Goal: Task Accomplishment & Management: Use online tool/utility

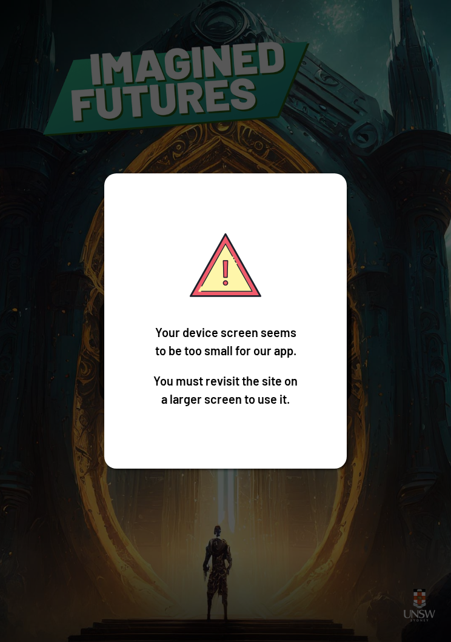
click at [347, 184] on div "Your device screen seems to be too small for our app. You must revisit the site…" at bounding box center [225, 321] width 451 height 642
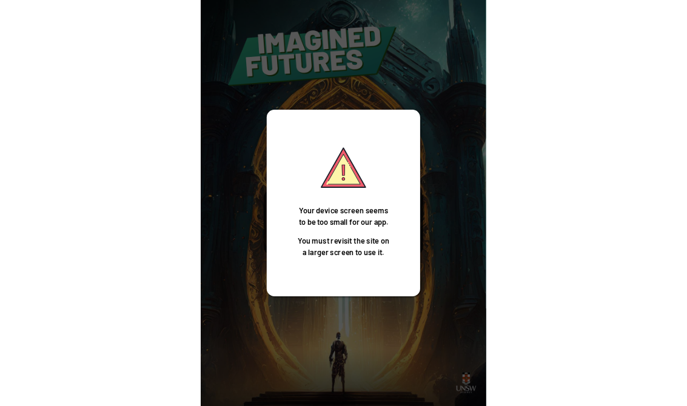
scroll to position [19, 0]
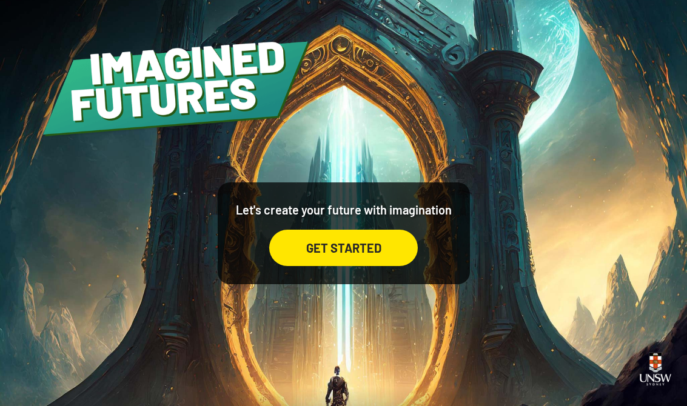
click at [368, 232] on div "GET STARTED" at bounding box center [343, 248] width 148 height 36
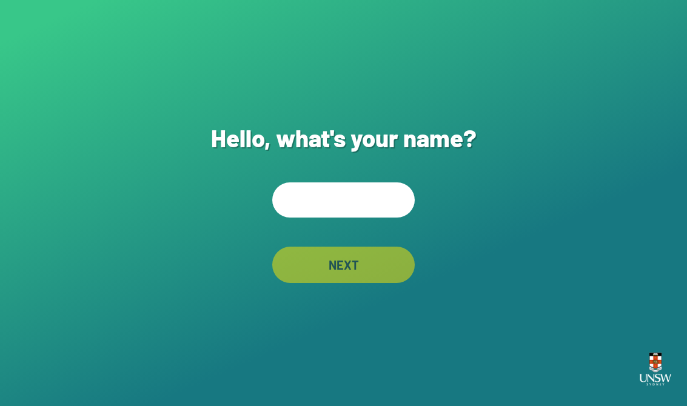
scroll to position [17, 0]
click at [371, 202] on input "text" at bounding box center [343, 199] width 142 height 35
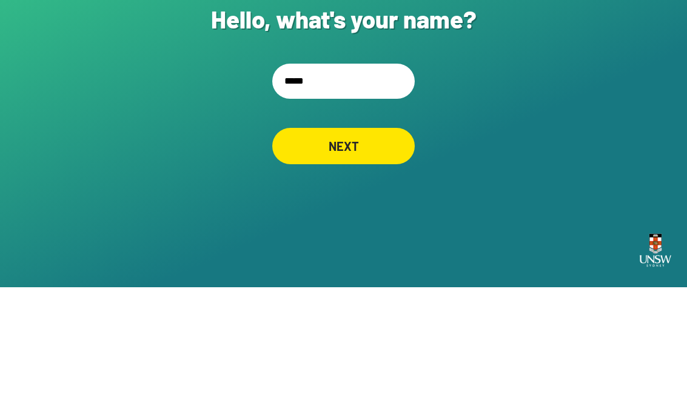
type input "******"
click at [373, 182] on input "******" at bounding box center [343, 199] width 142 height 35
type input "**********"
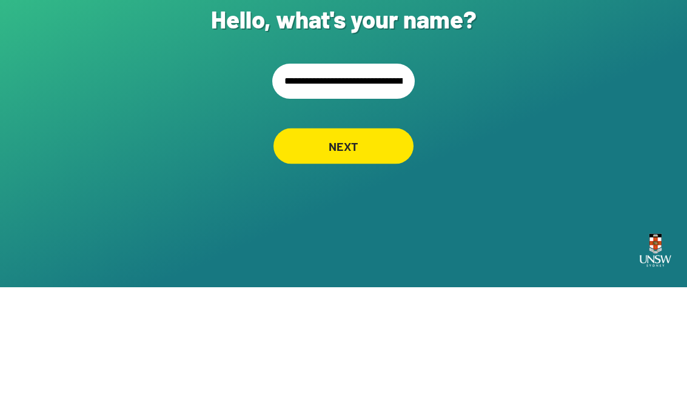
click at [370, 247] on div "NEXT" at bounding box center [343, 265] width 140 height 36
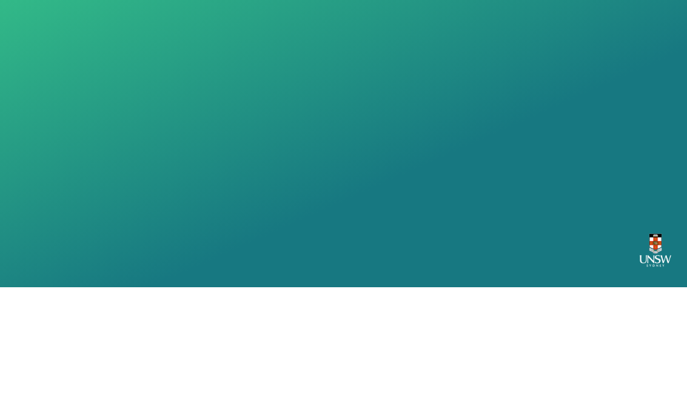
scroll to position [19, 0]
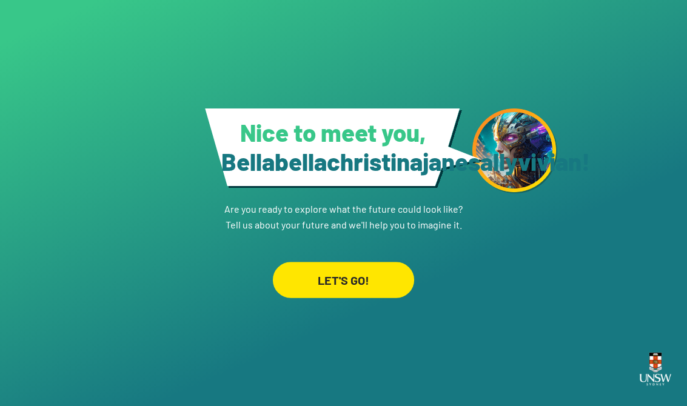
click at [376, 279] on div "LET'S GO!" at bounding box center [343, 280] width 141 height 36
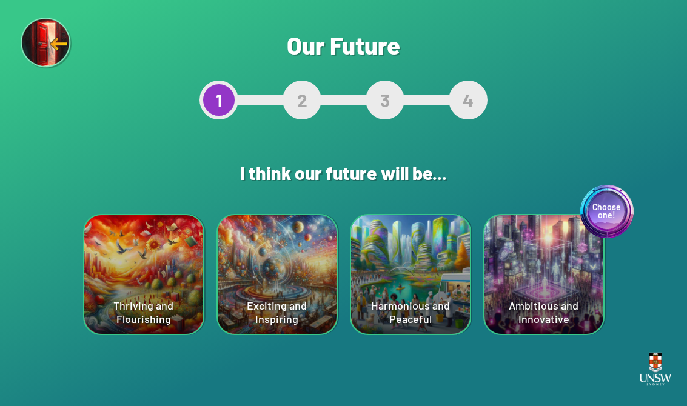
click at [450, 258] on div "Choose one! Ambitious and Innovative" at bounding box center [543, 274] width 119 height 119
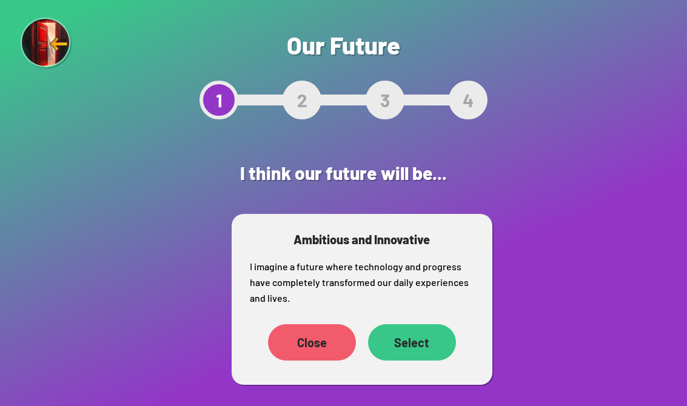
click at [405, 359] on div "Select" at bounding box center [412, 342] width 88 height 36
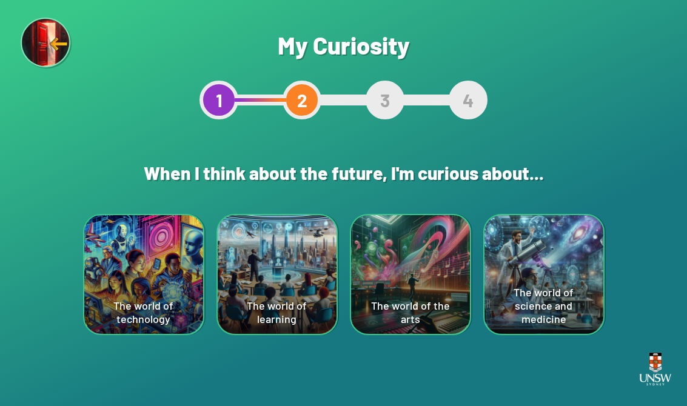
click at [150, 281] on div "The world of technology" at bounding box center [143, 274] width 119 height 119
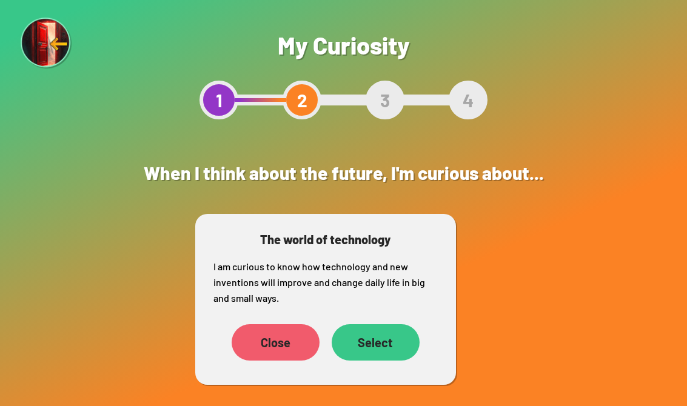
click at [389, 345] on div "Select" at bounding box center [376, 342] width 88 height 36
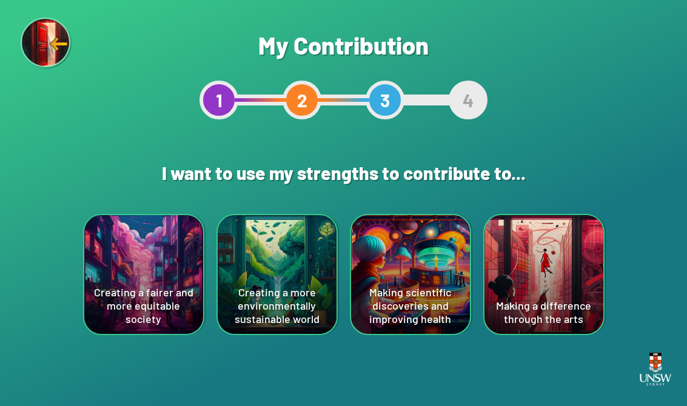
click at [430, 237] on div "Making scientific discoveries and improving health" at bounding box center [410, 274] width 119 height 119
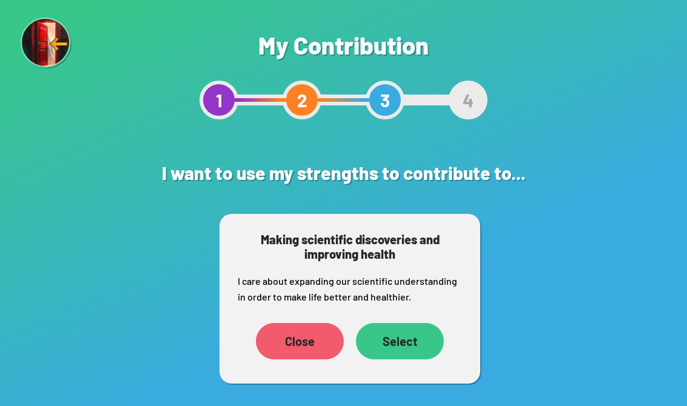
click at [404, 348] on div "Select" at bounding box center [400, 341] width 88 height 36
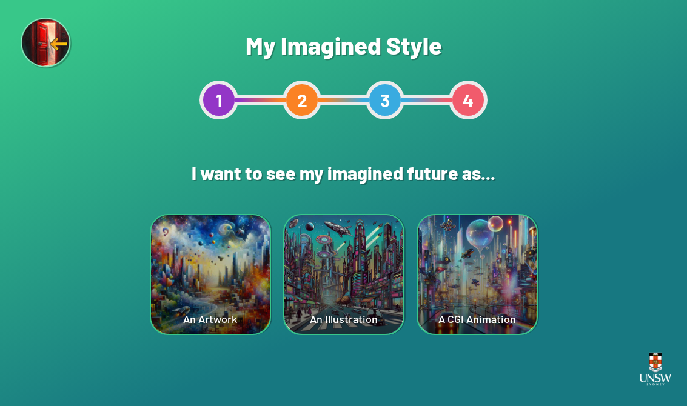
click at [209, 260] on div "An Artwork" at bounding box center [210, 274] width 119 height 119
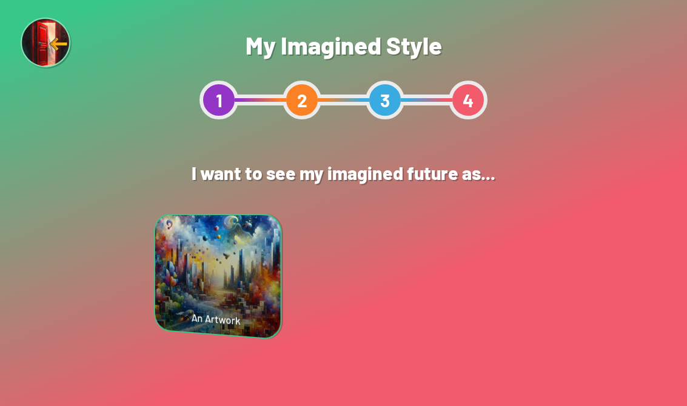
click at [208, 259] on div "An Artwork An Artwork Close Select" at bounding box center [284, 289] width 247 height 151
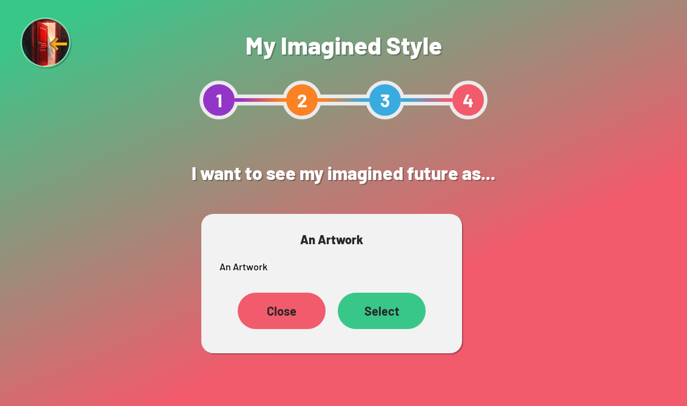
click at [387, 284] on div "An Artwork An Artwork Close Select" at bounding box center [331, 283] width 261 height 139
click at [350, 304] on div "Select" at bounding box center [382, 311] width 88 height 36
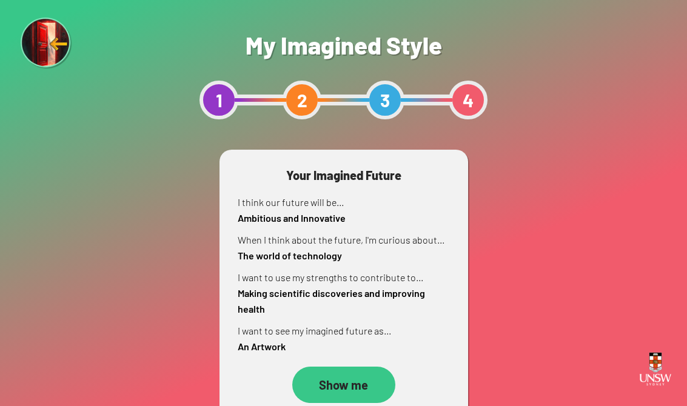
scroll to position [19, 0]
click at [347, 367] on div "Show me" at bounding box center [343, 385] width 103 height 36
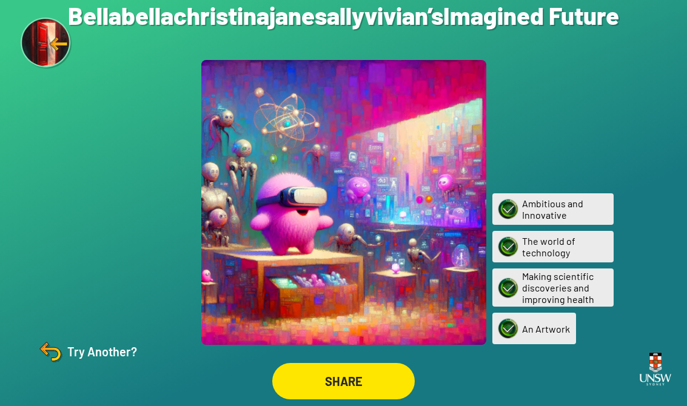
scroll to position [19, 0]
click at [387, 375] on div "SHARE" at bounding box center [343, 381] width 141 height 36
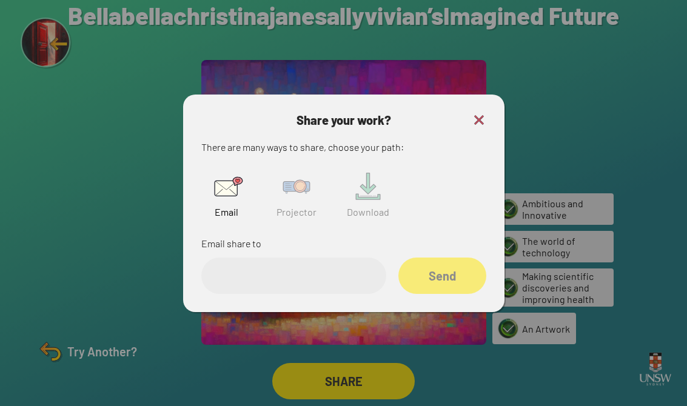
click at [292, 191] on img at bounding box center [296, 186] width 39 height 39
click at [218, 174] on img at bounding box center [226, 186] width 39 height 39
click at [298, 179] on img at bounding box center [296, 186] width 39 height 39
click at [235, 282] on input "text" at bounding box center [293, 276] width 185 height 36
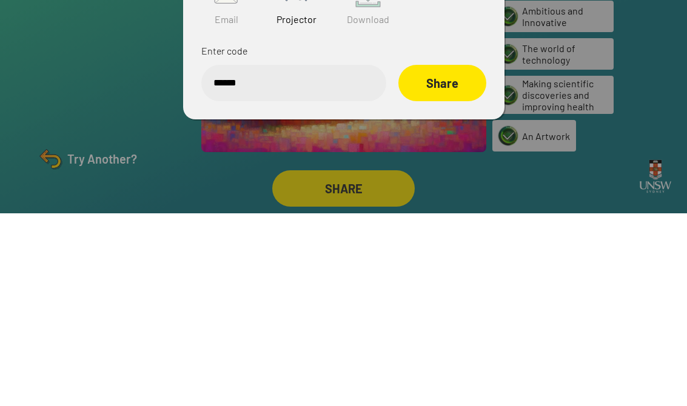
click at [442, 258] on div "Share" at bounding box center [442, 276] width 88 height 36
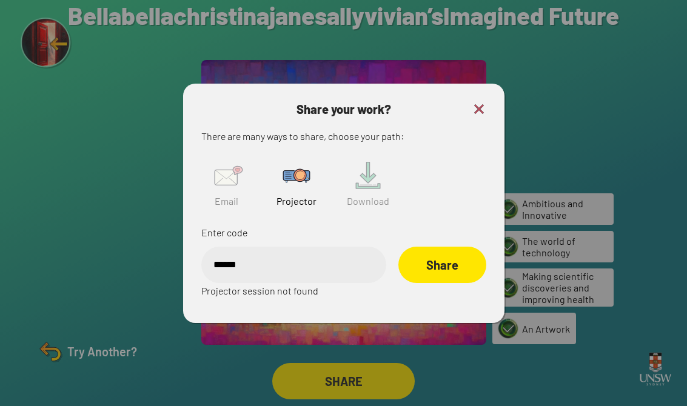
click at [361, 255] on input "******" at bounding box center [293, 265] width 185 height 36
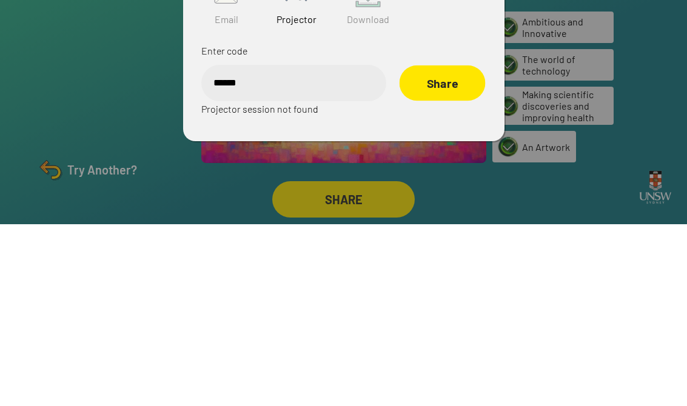
click at [447, 247] on div "Share" at bounding box center [442, 265] width 86 height 36
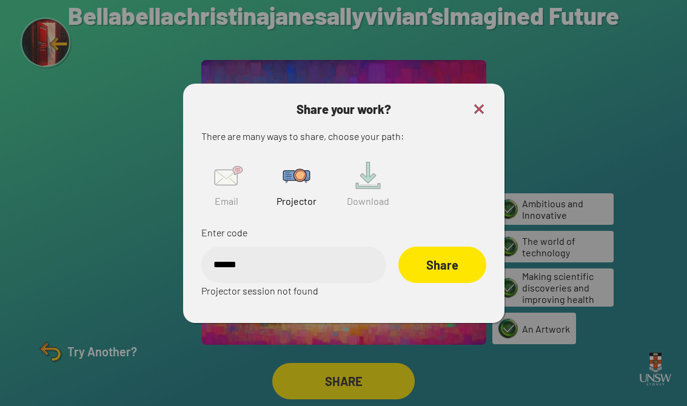
click at [262, 253] on input "******" at bounding box center [293, 265] width 185 height 36
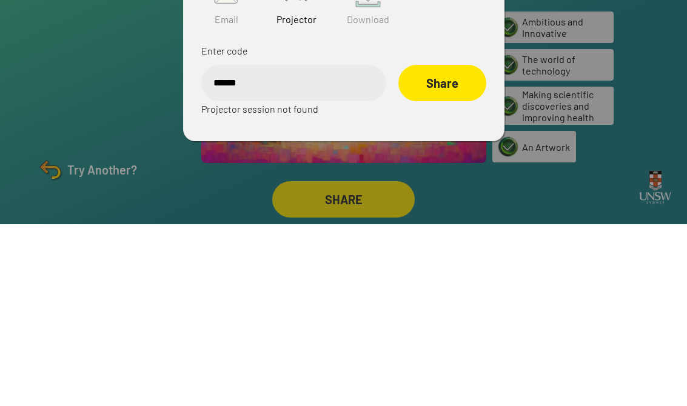
click at [430, 247] on div "Share" at bounding box center [442, 265] width 88 height 36
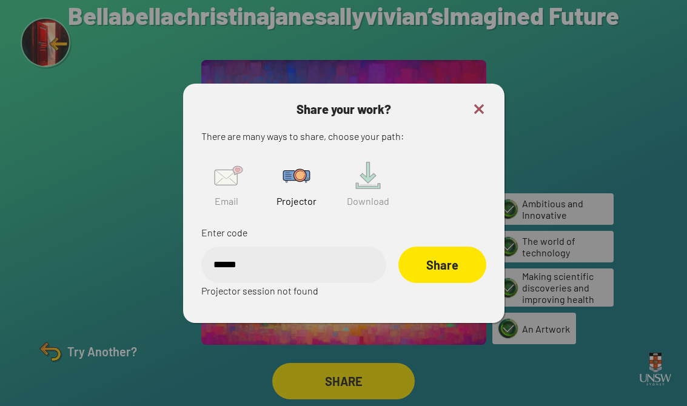
click at [450, 256] on div "Share" at bounding box center [442, 265] width 88 height 36
click at [448, 255] on div "Share" at bounding box center [442, 265] width 88 height 36
click at [435, 260] on div "Share" at bounding box center [441, 265] width 87 height 36
click at [437, 257] on div "Share" at bounding box center [442, 265] width 88 height 36
click at [372, 248] on input "******" at bounding box center [293, 265] width 185 height 36
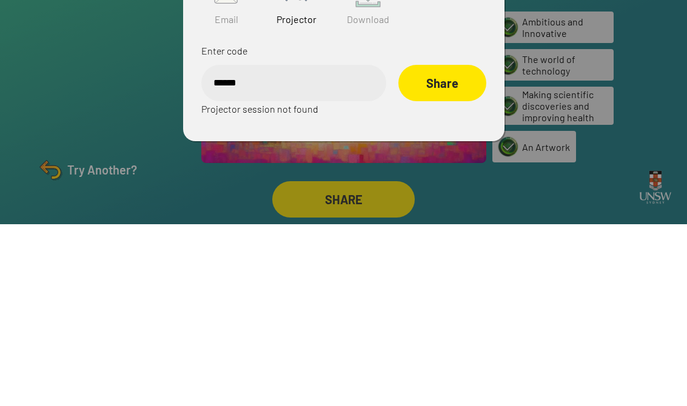
click at [445, 247] on div "Share" at bounding box center [442, 265] width 88 height 36
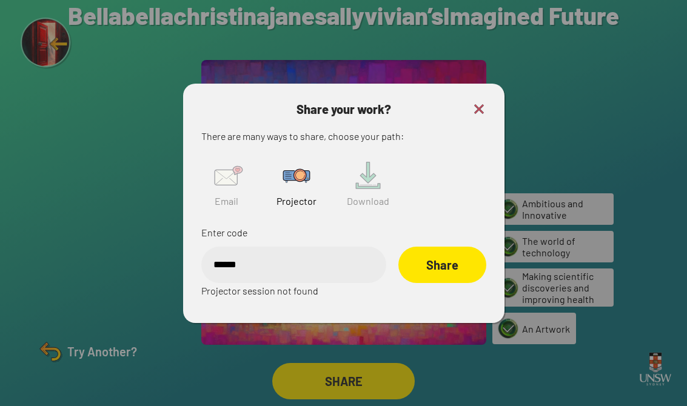
click at [450, 102] on img at bounding box center [479, 109] width 15 height 15
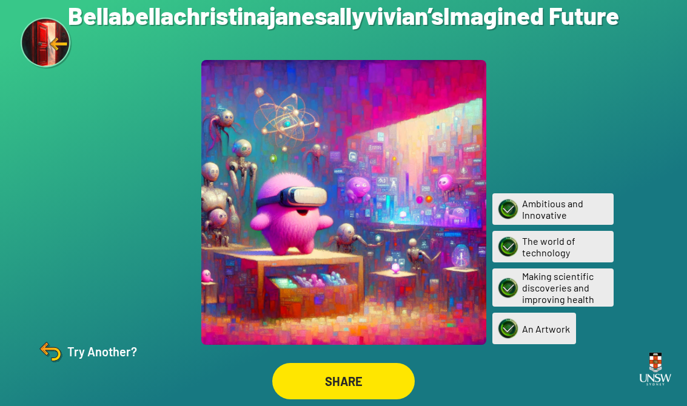
click at [338, 375] on div "SHARE" at bounding box center [343, 381] width 142 height 36
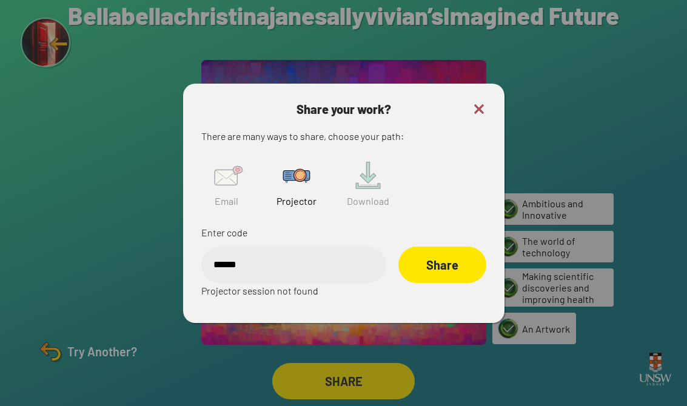
click at [289, 225] on p "Enter code" at bounding box center [343, 233] width 285 height 16
click at [314, 254] on input "******" at bounding box center [293, 265] width 185 height 36
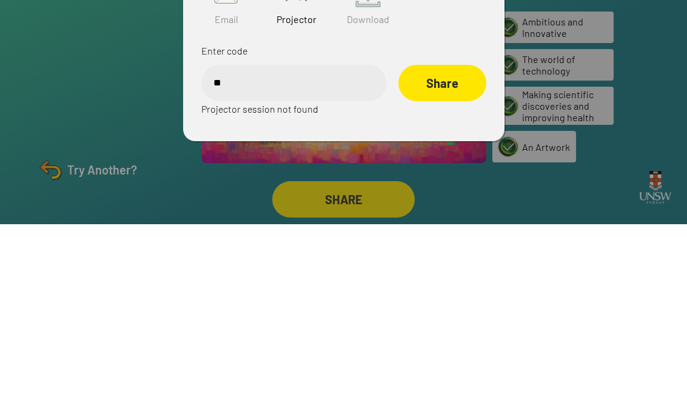
type input "*"
type input "******"
click at [450, 247] on div "Share" at bounding box center [442, 265] width 88 height 36
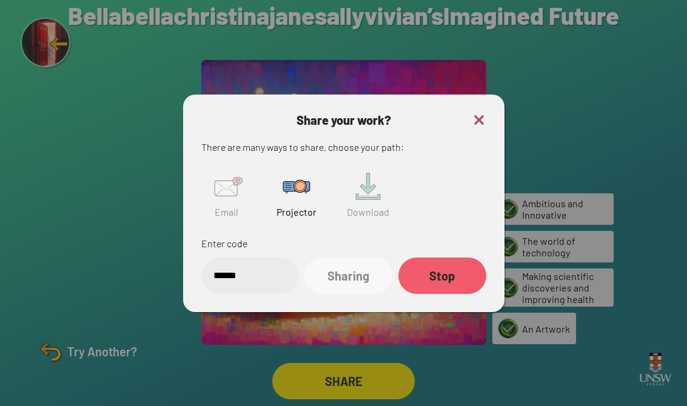
click at [450, 116] on img at bounding box center [479, 120] width 15 height 15
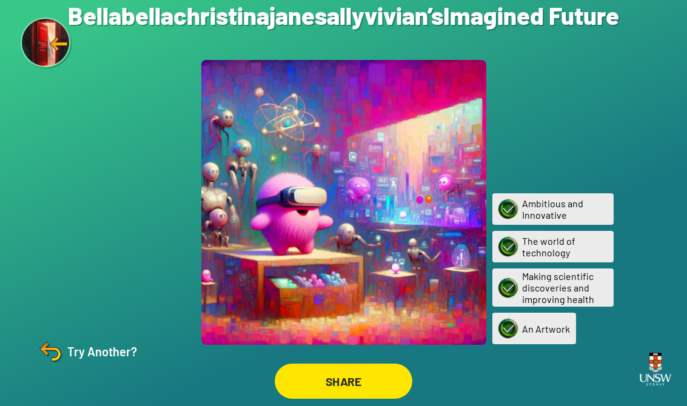
click at [379, 368] on div "SHARE" at bounding box center [344, 381] width 138 height 35
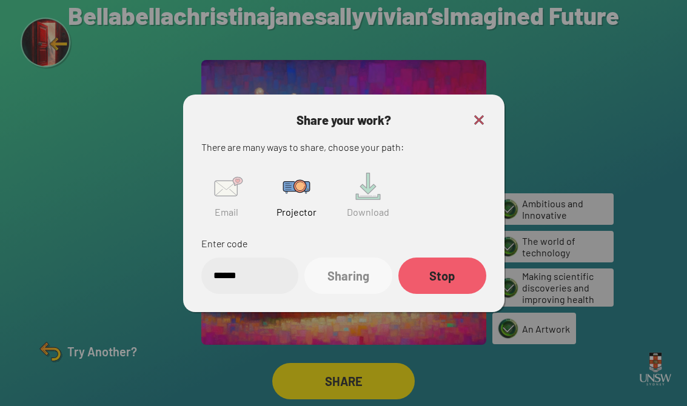
click at [450, 279] on div "Stop" at bounding box center [442, 276] width 88 height 36
click at [450, 274] on div "Stopping..." at bounding box center [442, 276] width 88 height 36
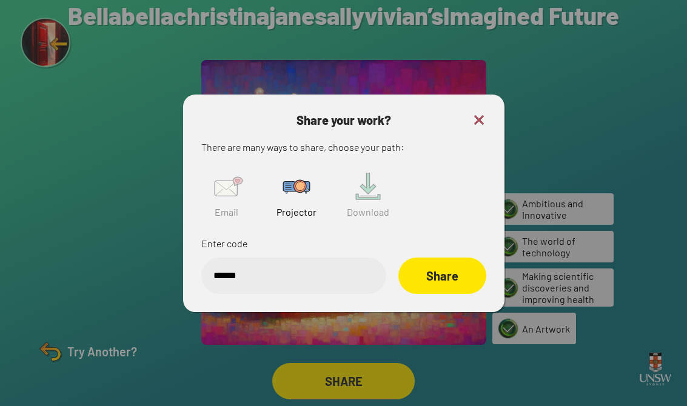
click at [82, 344] on div at bounding box center [343, 203] width 687 height 406
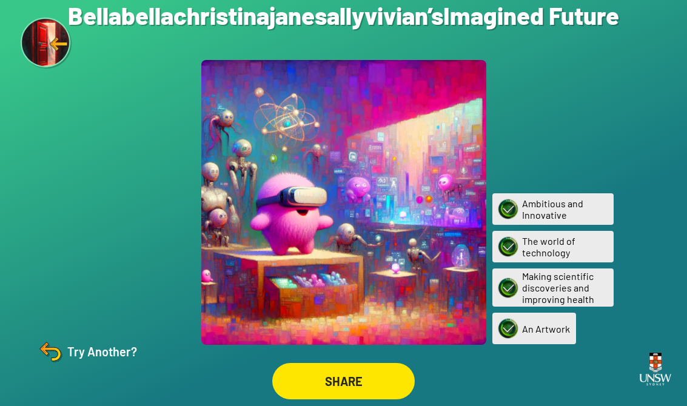
click at [82, 344] on div at bounding box center [343, 203] width 687 height 406
click at [90, 348] on div "Try Another?" at bounding box center [86, 351] width 101 height 29
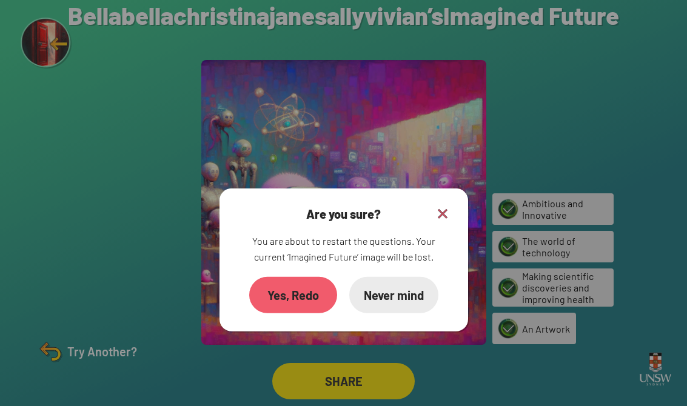
click at [90, 348] on div at bounding box center [343, 203] width 687 height 406
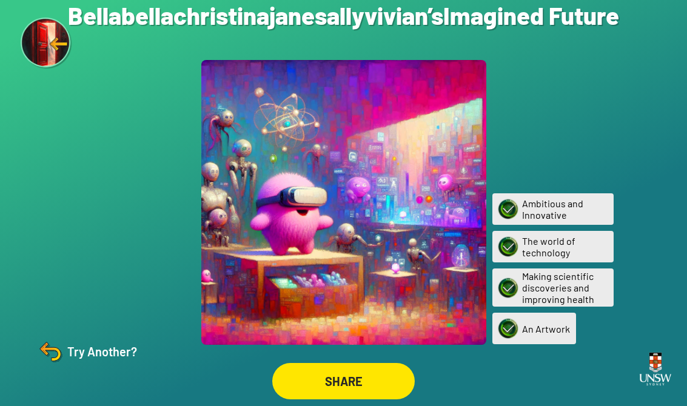
click at [42, 353] on img at bounding box center [50, 351] width 29 height 29
